Goal: Task Accomplishment & Management: Use online tool/utility

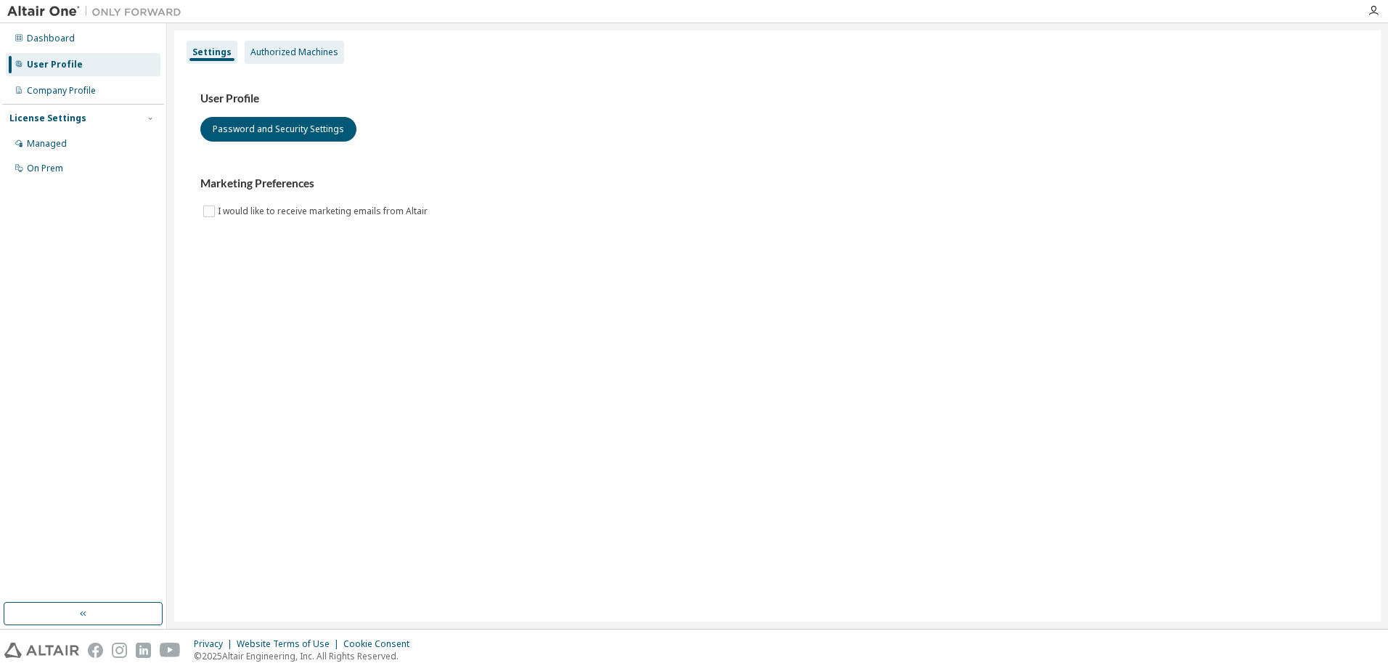
click at [290, 53] on div "Authorized Machines" at bounding box center [295, 52] width 88 height 12
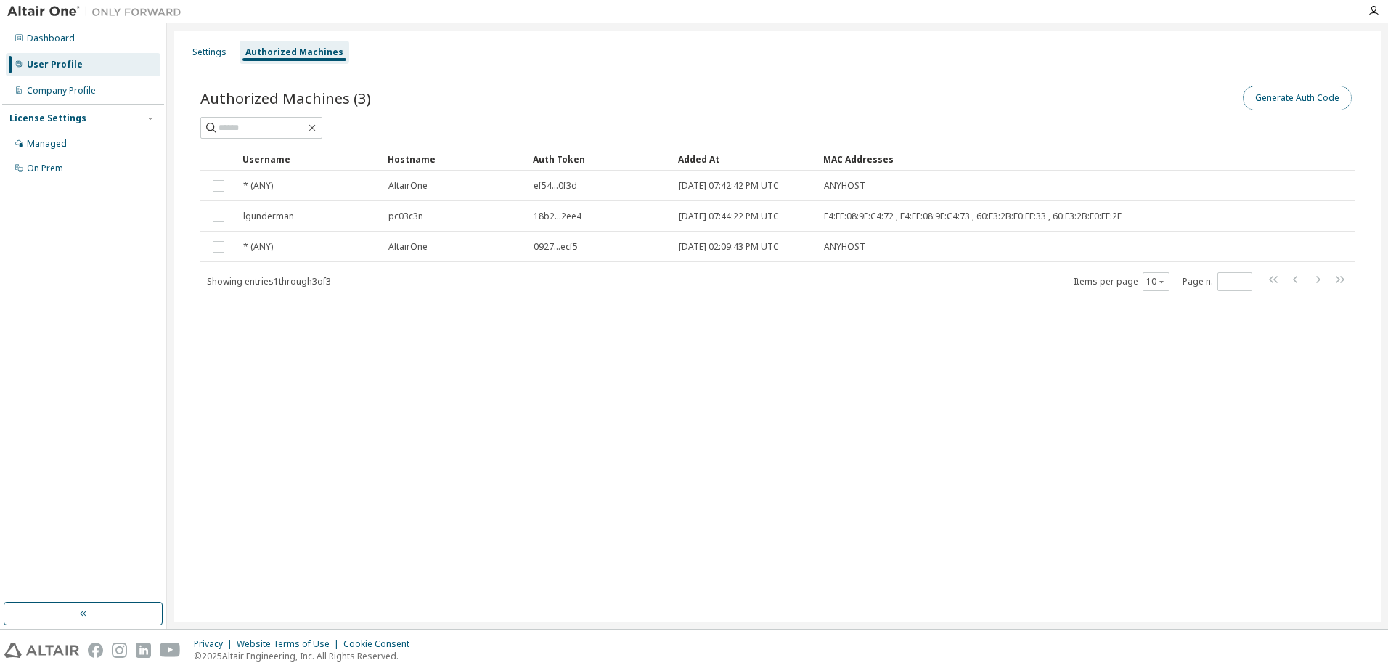
click at [1322, 98] on button "Generate Auth Code" at bounding box center [1297, 98] width 109 height 25
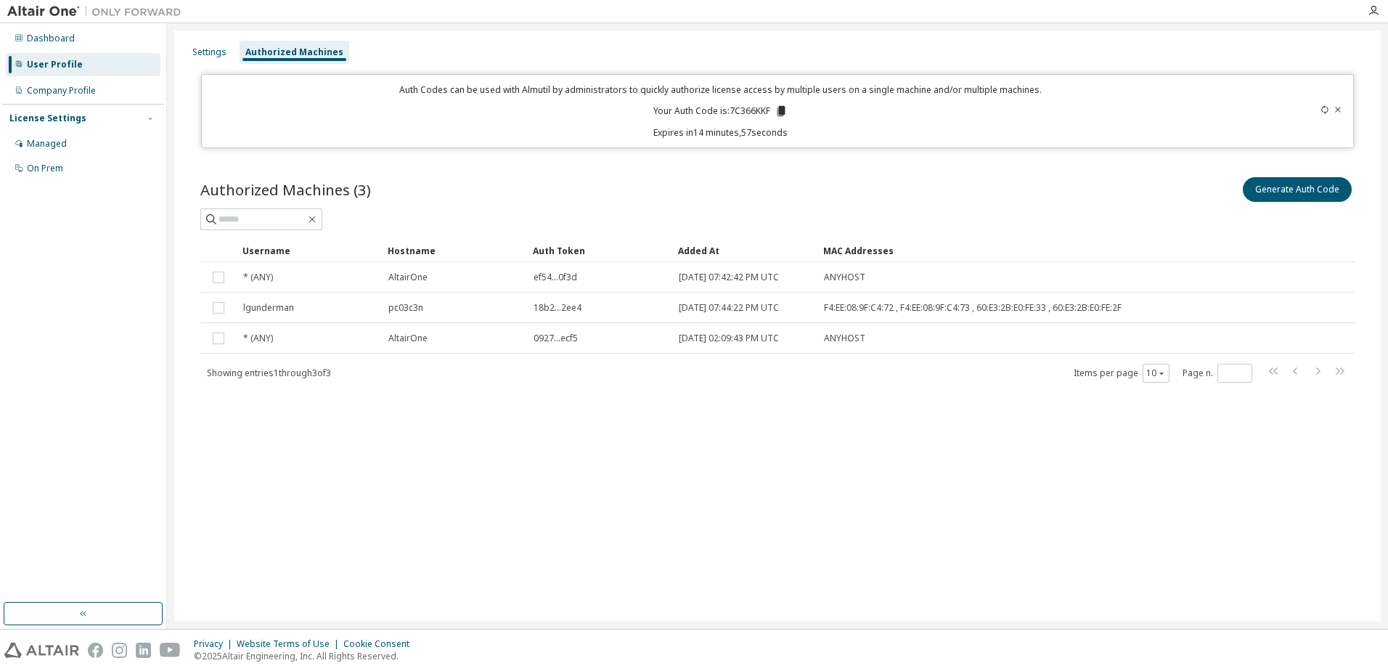
click at [773, 111] on p "Your Auth Code is: 7C366KKF" at bounding box center [721, 111] width 134 height 13
click at [771, 110] on p "Your Auth Code is: 7C366KKF" at bounding box center [721, 111] width 134 height 13
click at [786, 110] on icon at bounding box center [782, 111] width 8 height 10
